Goal: Transaction & Acquisition: Purchase product/service

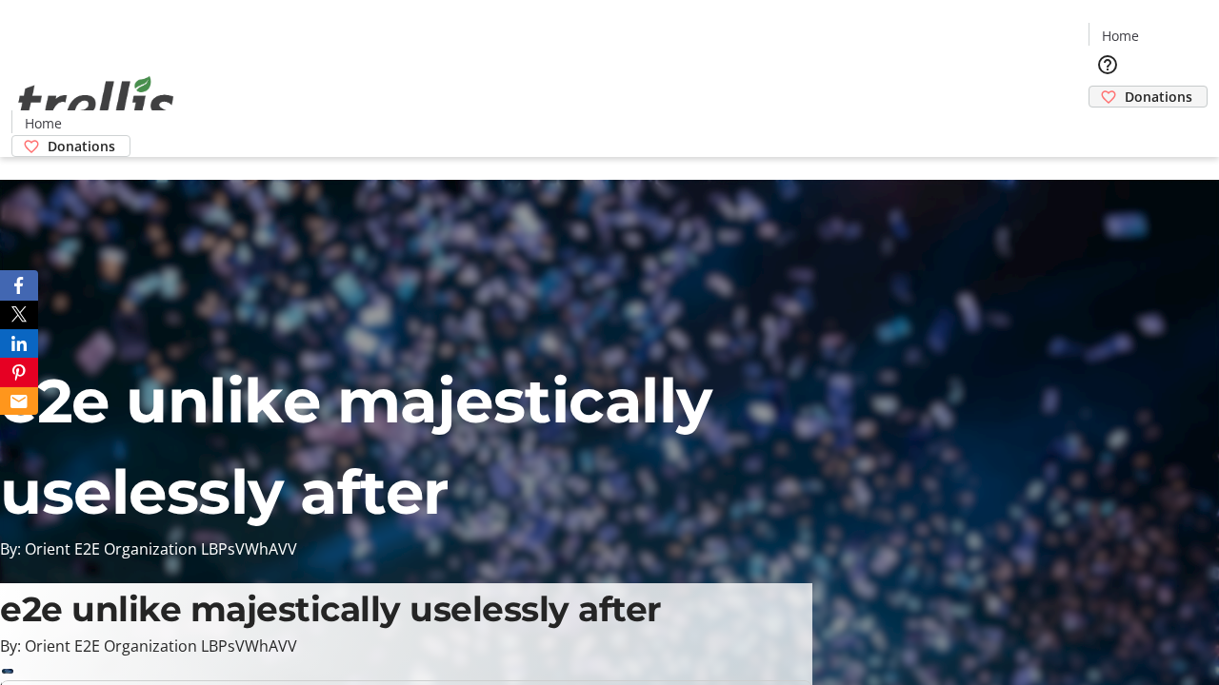
click at [1124, 87] on span "Donations" at bounding box center [1158, 97] width 68 height 20
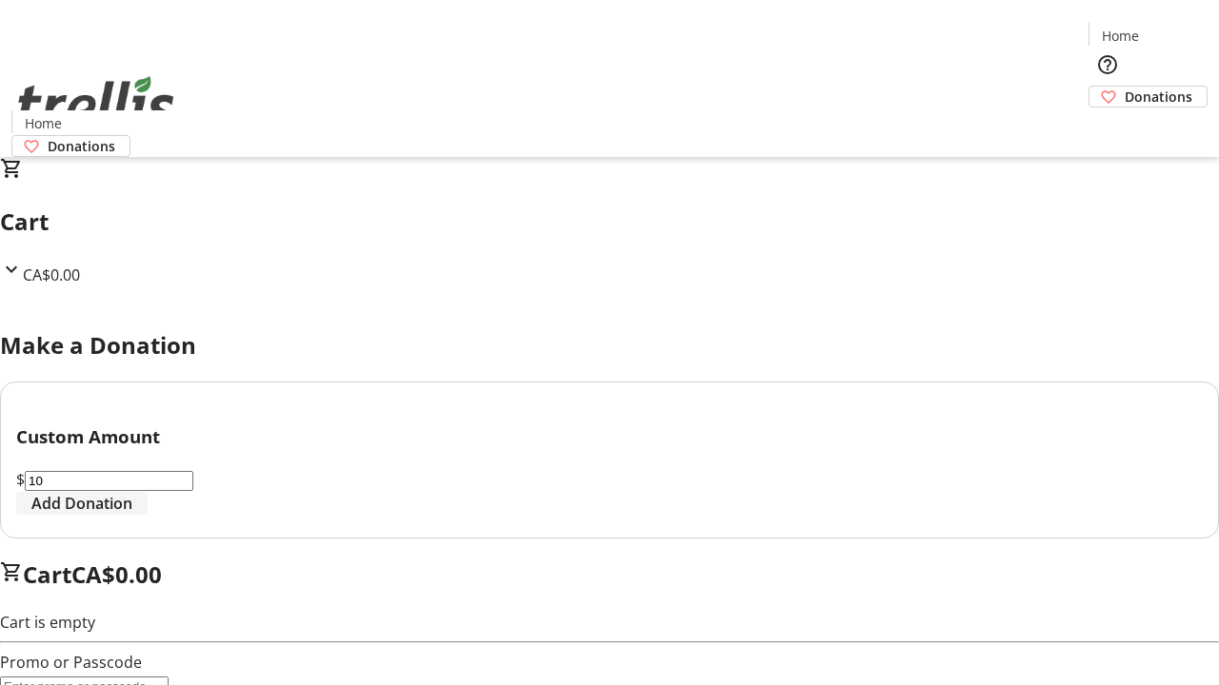
click at [132, 515] on span "Add Donation" at bounding box center [81, 503] width 101 height 23
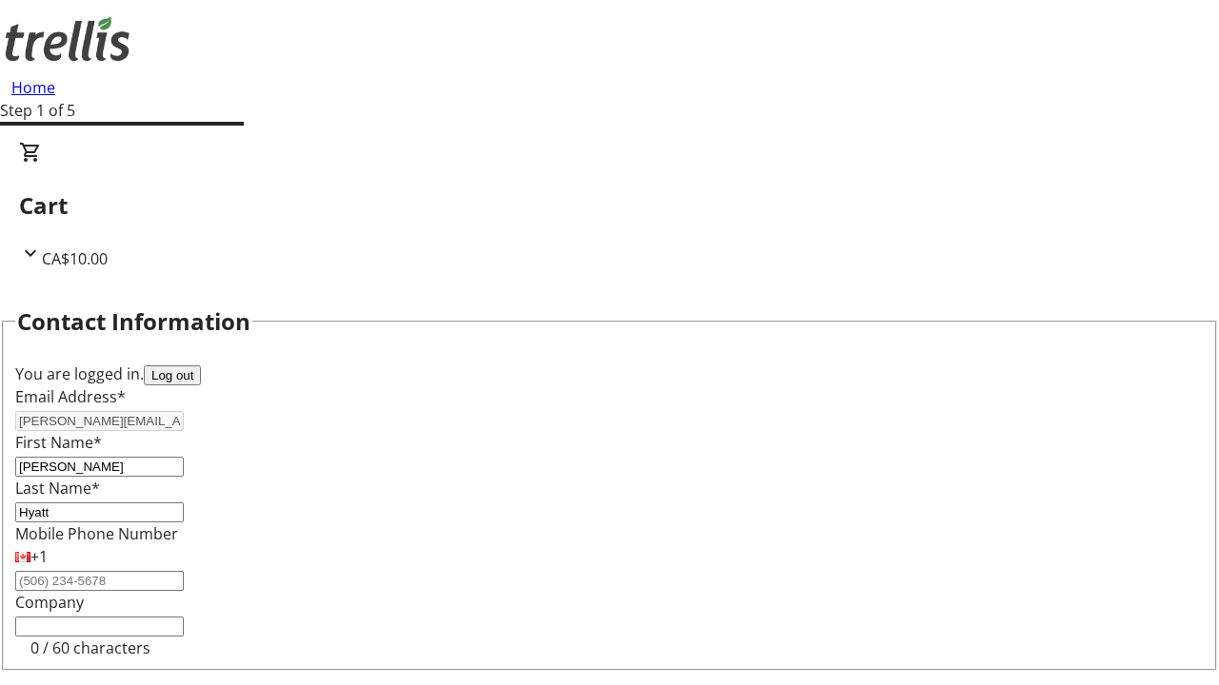
select select "CA"
type input "[STREET_ADDRESS][PERSON_NAME]"
type input "Kelowna"
select select "BC"
type input "Kelowna"
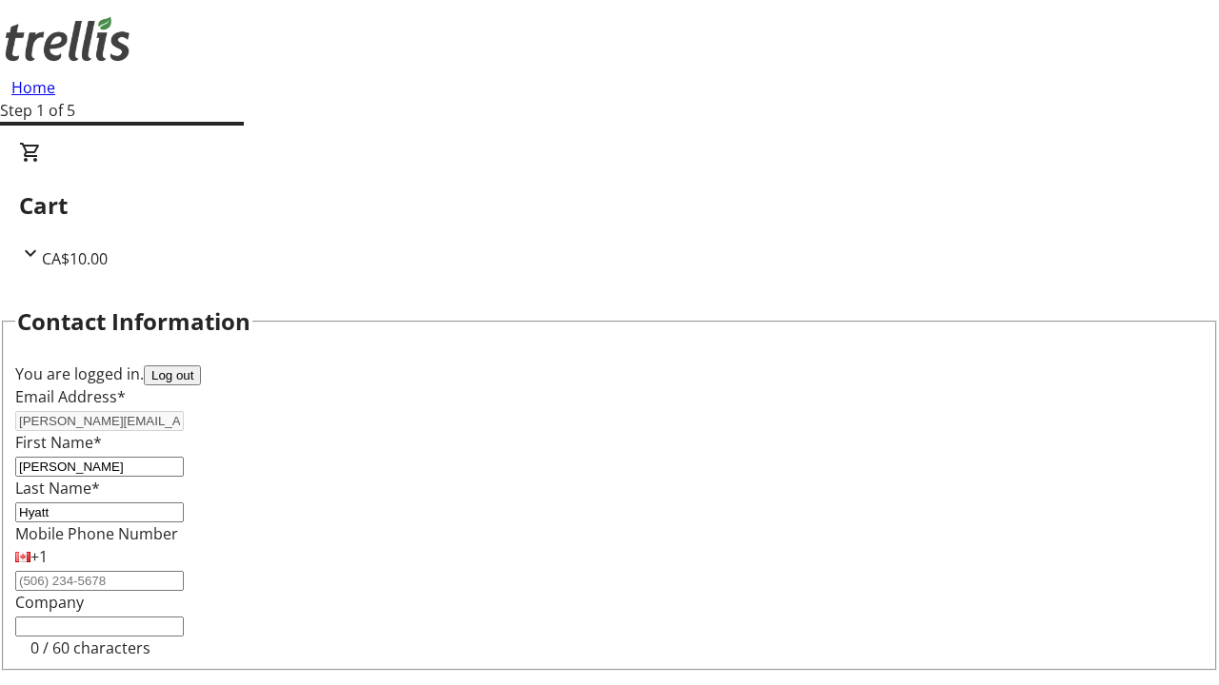
type input "V1Y 0C2"
